Goal: Task Accomplishment & Management: Use online tool/utility

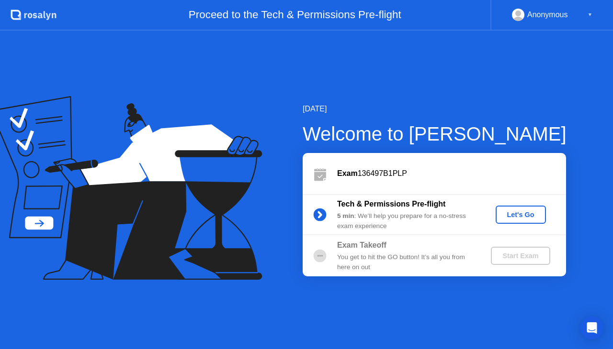
click at [509, 255] on div "Start Exam" at bounding box center [519, 256] width 51 height 8
click at [517, 214] on div "Let's Go" at bounding box center [520, 215] width 43 height 8
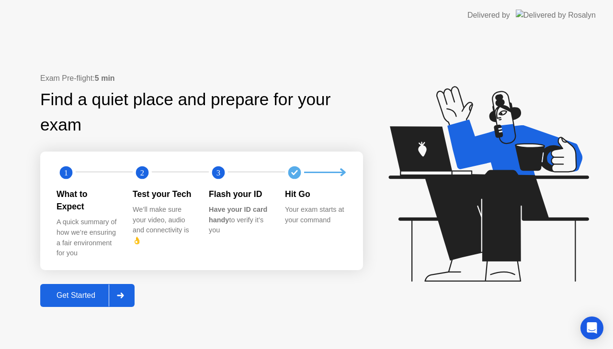
click at [120, 293] on icon at bounding box center [120, 296] width 7 height 6
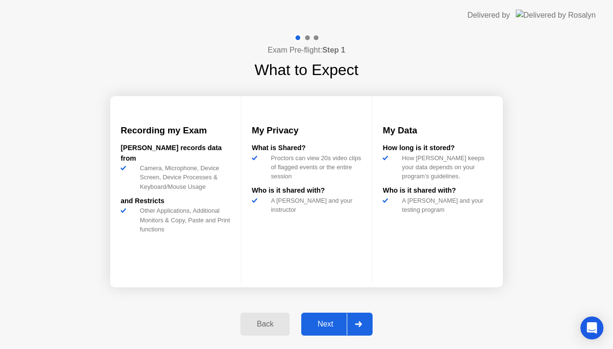
click at [353, 328] on div at bounding box center [357, 324] width 23 height 22
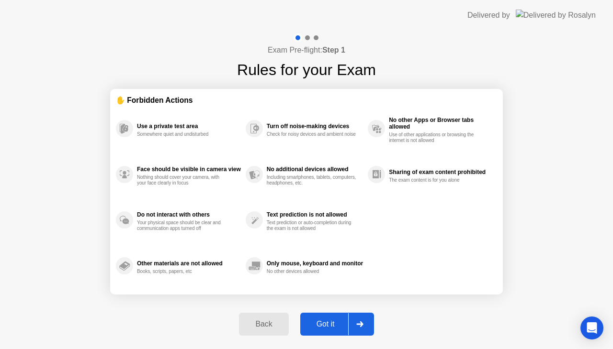
click at [353, 328] on div at bounding box center [359, 324] width 23 height 22
select select "**********"
select select "*******"
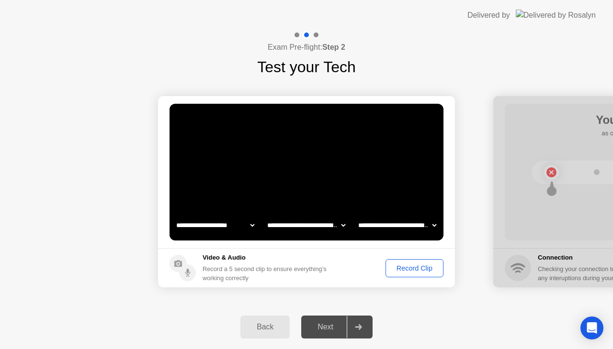
click at [353, 328] on div at bounding box center [357, 327] width 23 height 22
click at [428, 266] on div "Record Clip" at bounding box center [414, 269] width 51 height 8
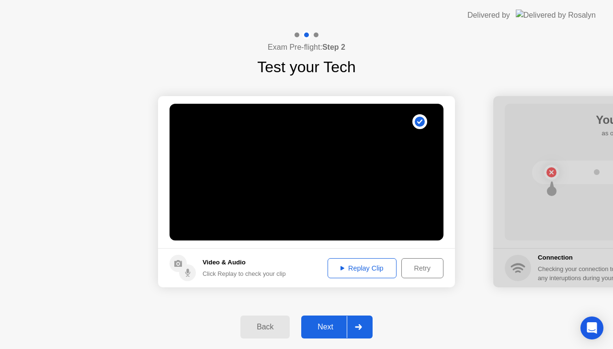
click at [359, 321] on div at bounding box center [357, 327] width 23 height 22
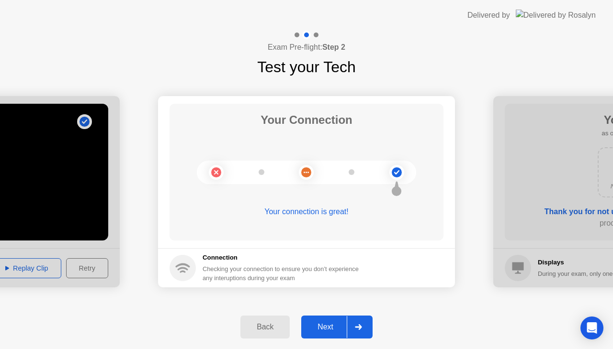
click at [360, 320] on div at bounding box center [357, 327] width 23 height 22
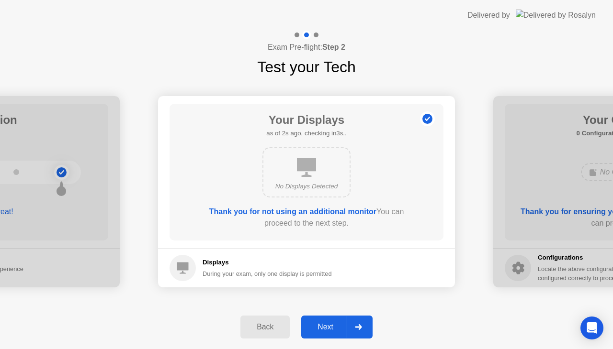
click at [360, 320] on div at bounding box center [357, 327] width 23 height 22
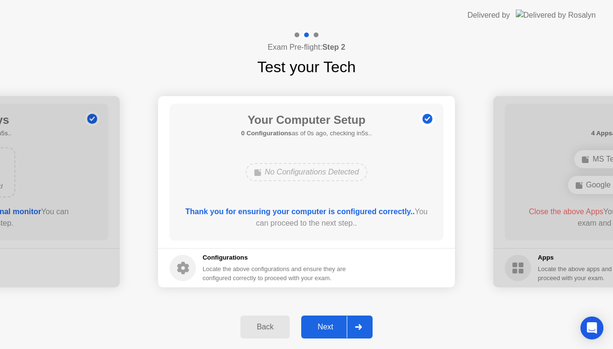
click at [360, 320] on div at bounding box center [357, 327] width 23 height 22
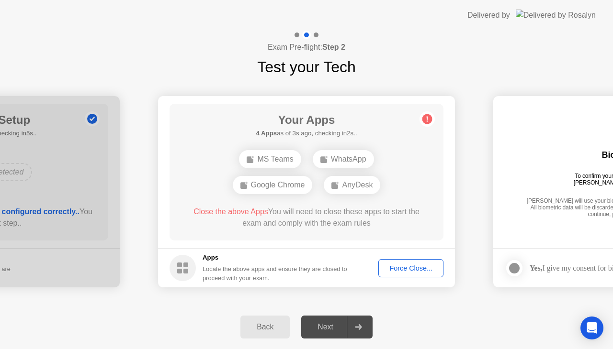
click at [394, 270] on div "Force Close..." at bounding box center [410, 269] width 58 height 8
click at [336, 243] on main "Your Apps Searching for disallowed apps... MS Teams WhatsApp Google Chrome AnyD…" at bounding box center [306, 172] width 297 height 152
click at [411, 266] on div "Force Close..." at bounding box center [410, 269] width 58 height 8
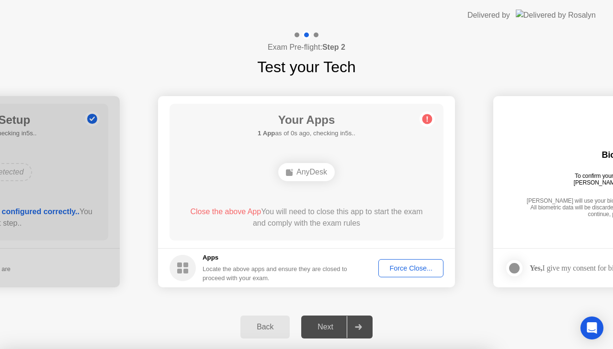
click at [425, 114] on icon at bounding box center [426, 119] width 15 height 15
click at [420, 268] on div "Force Close..." at bounding box center [410, 269] width 58 height 8
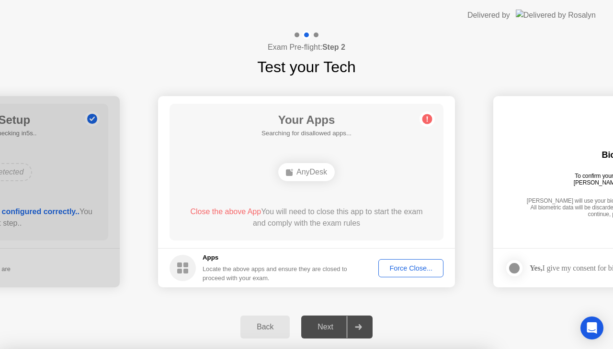
click at [396, 279] on footer "Apps Locate the above apps and ensure they are closed to proceed with your exam…" at bounding box center [306, 267] width 297 height 39
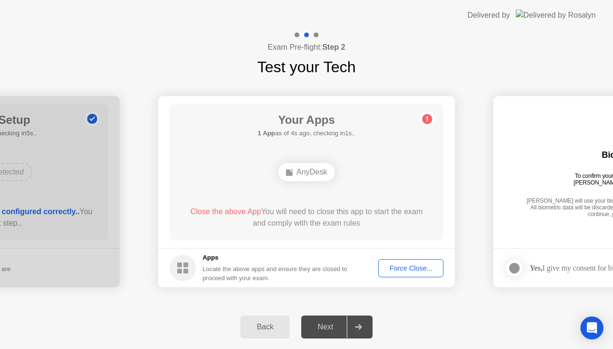
click at [397, 272] on div "Force Close..." at bounding box center [410, 269] width 58 height 8
click at [314, 170] on div "AnyDesk" at bounding box center [306, 172] width 56 height 18
click at [394, 274] on button "Force Close..." at bounding box center [410, 268] width 65 height 18
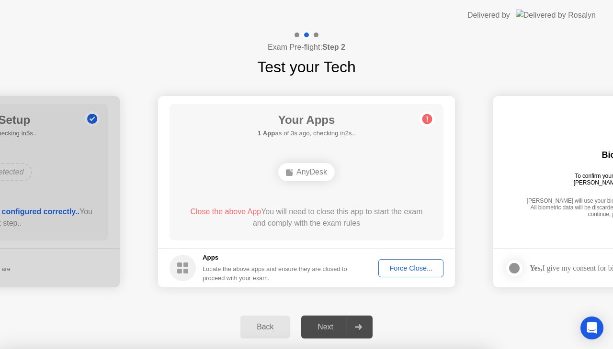
click at [260, 318] on button "Back" at bounding box center [264, 327] width 49 height 23
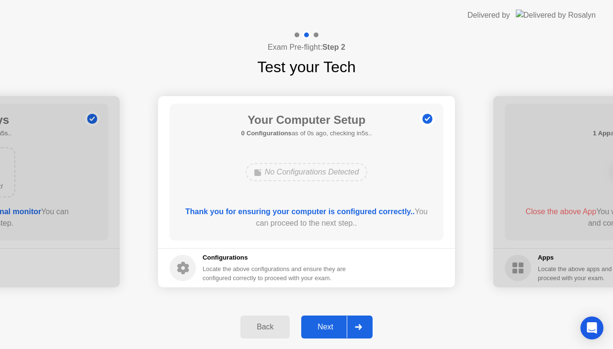
click at [325, 327] on div "Next" at bounding box center [325, 327] width 43 height 9
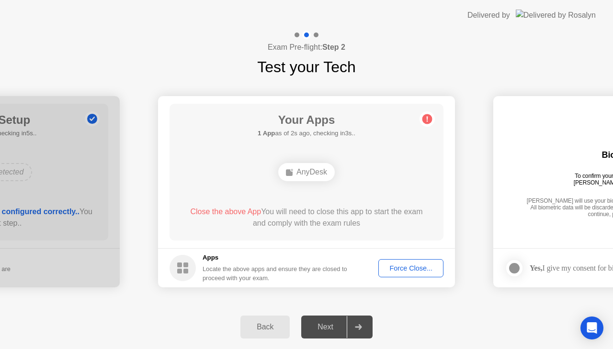
click at [400, 270] on div "Force Close..." at bounding box center [410, 269] width 58 height 8
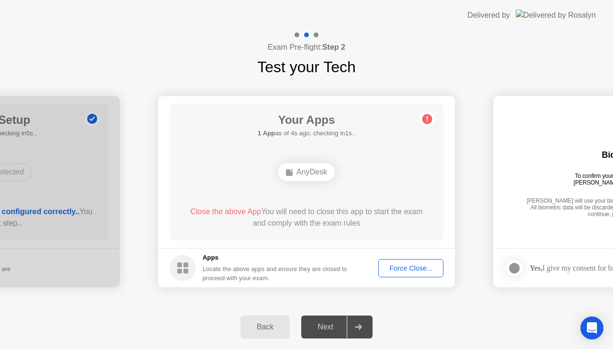
click at [428, 119] on circle at bounding box center [427, 119] width 10 height 10
click at [308, 171] on div "AnyDesk" at bounding box center [306, 172] width 56 height 18
click at [429, 122] on circle at bounding box center [427, 119] width 10 height 10
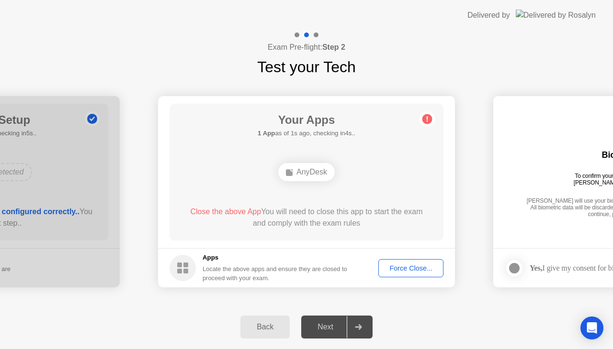
click at [429, 122] on circle at bounding box center [427, 119] width 10 height 10
click at [358, 326] on icon at bounding box center [358, 327] width 7 height 6
click at [322, 323] on div "Next" at bounding box center [325, 327] width 43 height 9
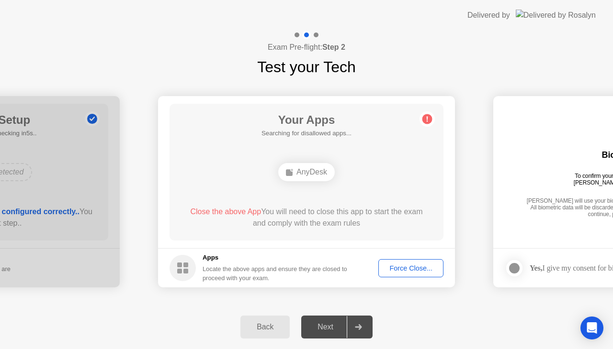
click at [254, 330] on div "Back" at bounding box center [265, 327] width 44 height 9
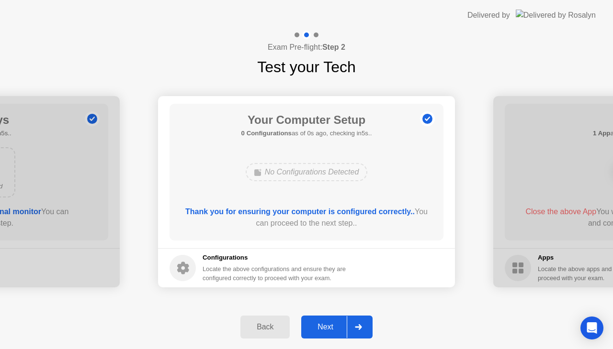
click at [254, 330] on div "Back" at bounding box center [265, 327] width 44 height 9
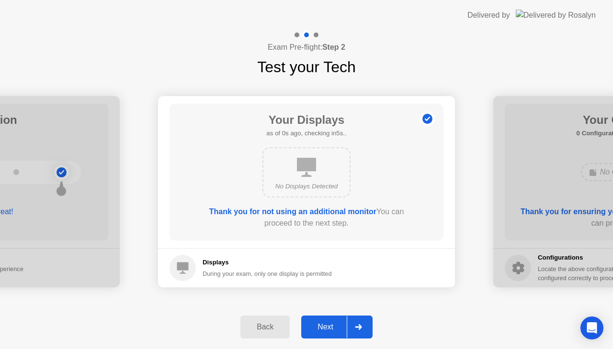
click at [312, 327] on div "Next" at bounding box center [325, 327] width 43 height 9
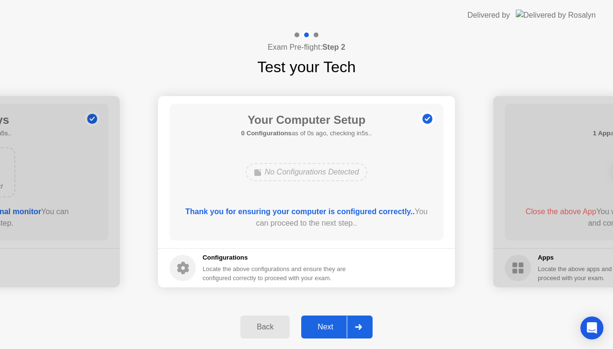
click at [312, 327] on div "Next" at bounding box center [325, 327] width 43 height 9
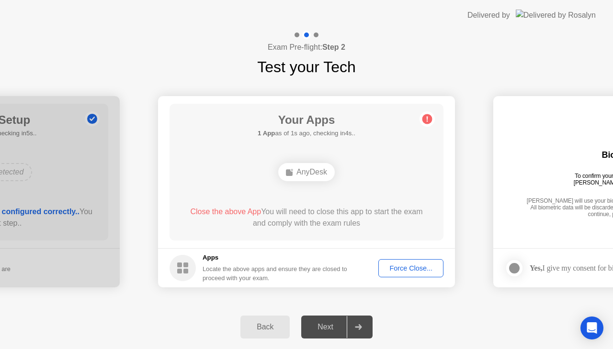
click at [306, 176] on div "AnyDesk" at bounding box center [306, 172] width 56 height 18
click at [394, 268] on div "Force Close..." at bounding box center [410, 269] width 58 height 8
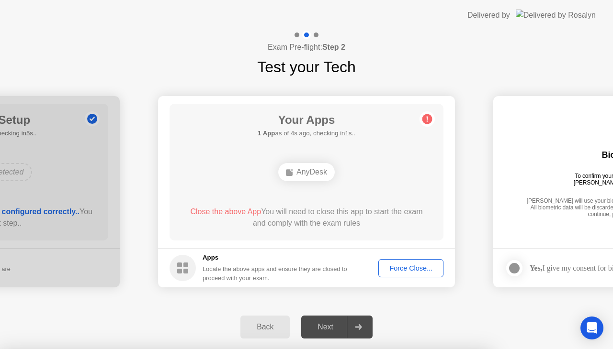
click at [386, 272] on div "Force Close..." at bounding box center [410, 269] width 58 height 8
click at [204, 210] on span "Close the above App" at bounding box center [225, 212] width 71 height 8
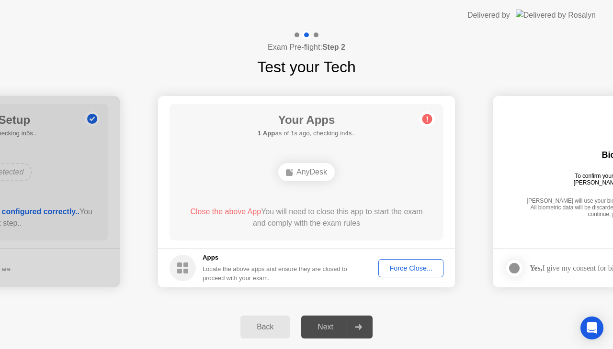
click at [410, 271] on div "Force Close..." at bounding box center [410, 269] width 58 height 8
